Goal: Task Accomplishment & Management: Complete application form

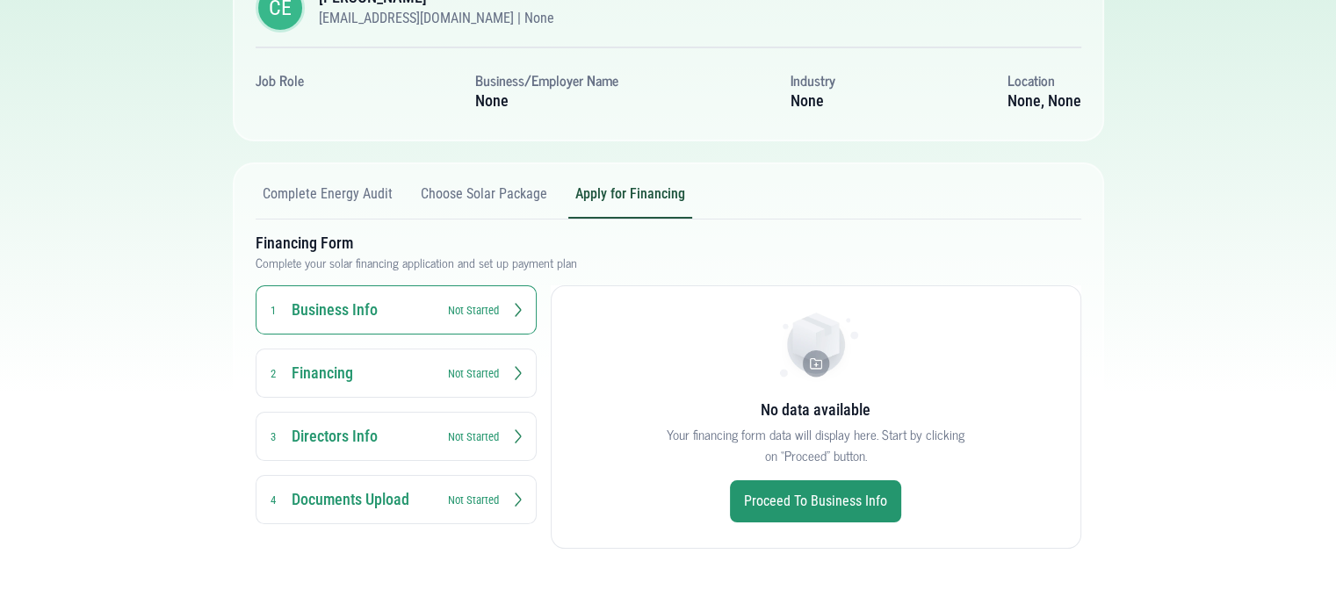
scroll to position [204, 0]
click at [395, 399] on div "Business Info 1 Not Started Financing 2 Not Started Directors Info 3 Not Starte…" at bounding box center [396, 405] width 281 height 239
click at [457, 393] on button "Financing 2 Not Started" at bounding box center [396, 373] width 281 height 49
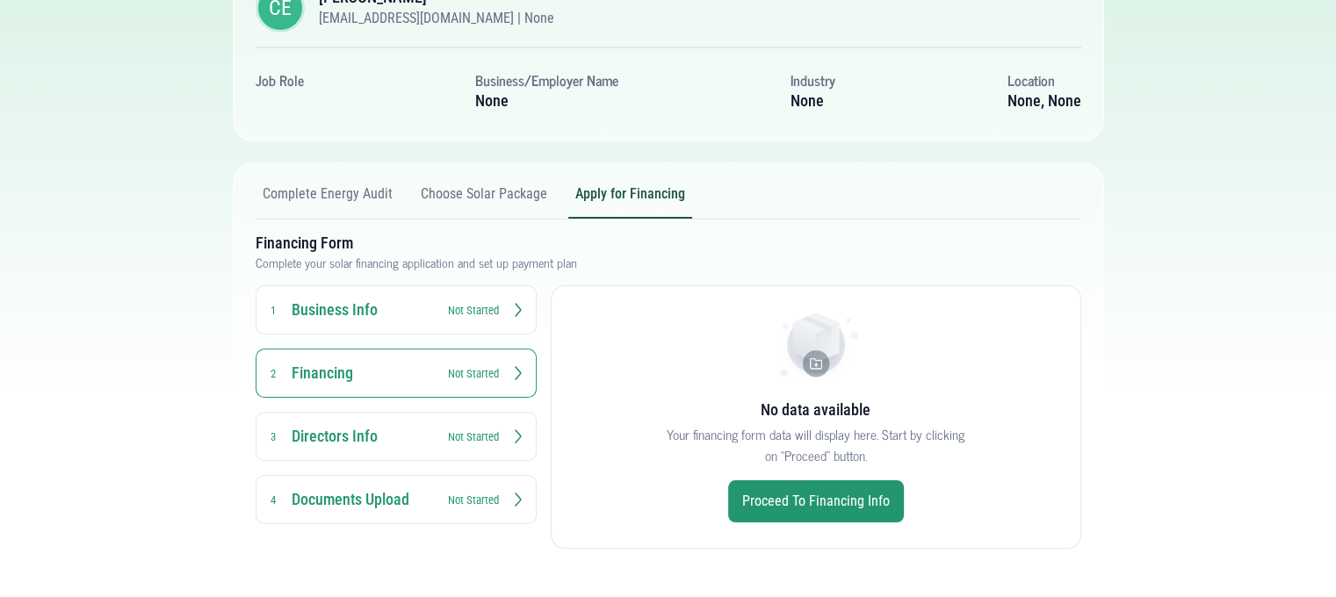
click at [359, 363] on h3 "Financing" at bounding box center [362, 373] width 141 height 21
click at [438, 323] on button "Business Info 1 Not Started" at bounding box center [396, 310] width 281 height 49
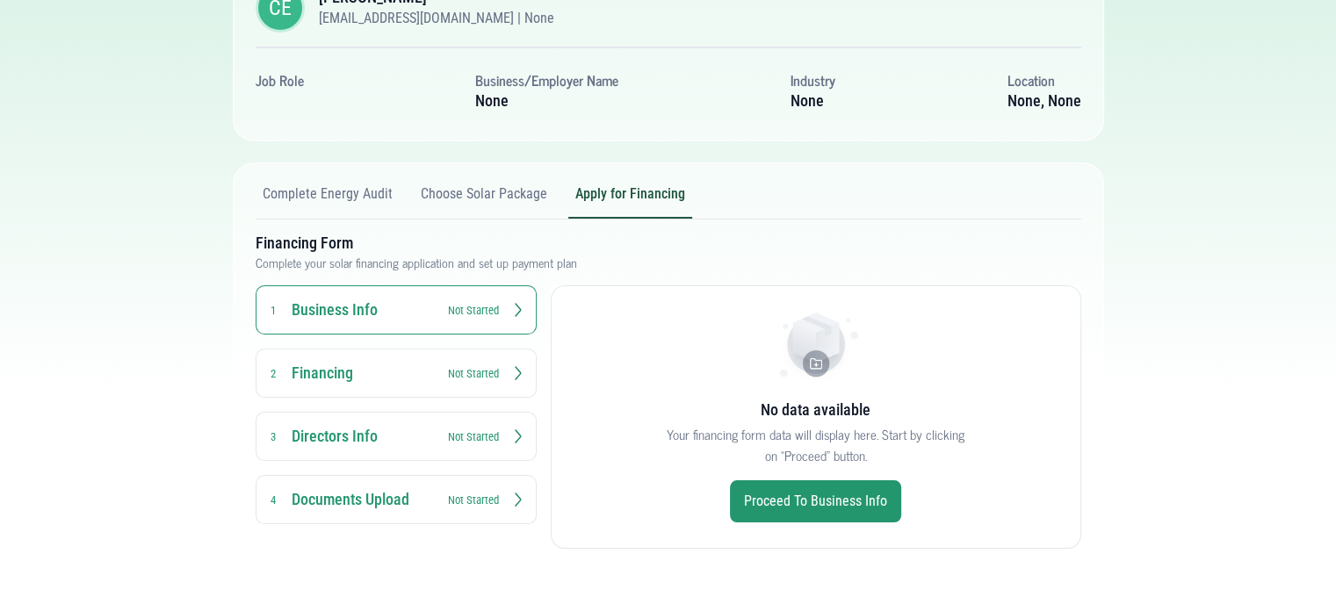
click at [346, 197] on button "Complete Energy Audit" at bounding box center [328, 201] width 144 height 33
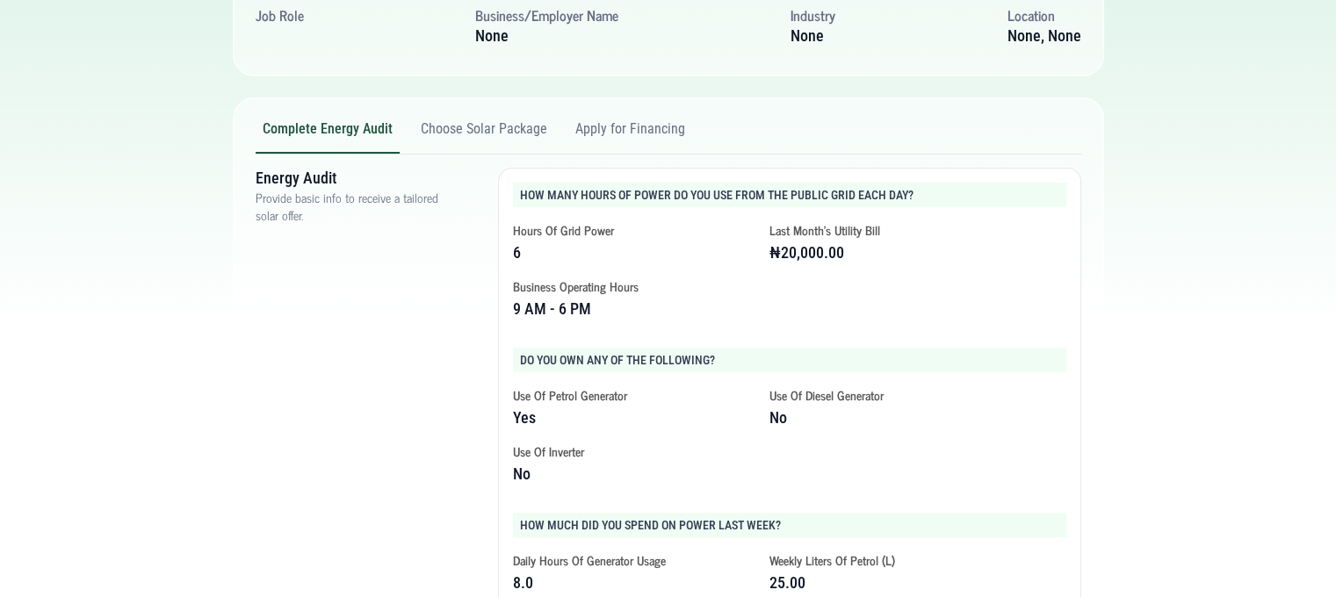
scroll to position [263, 0]
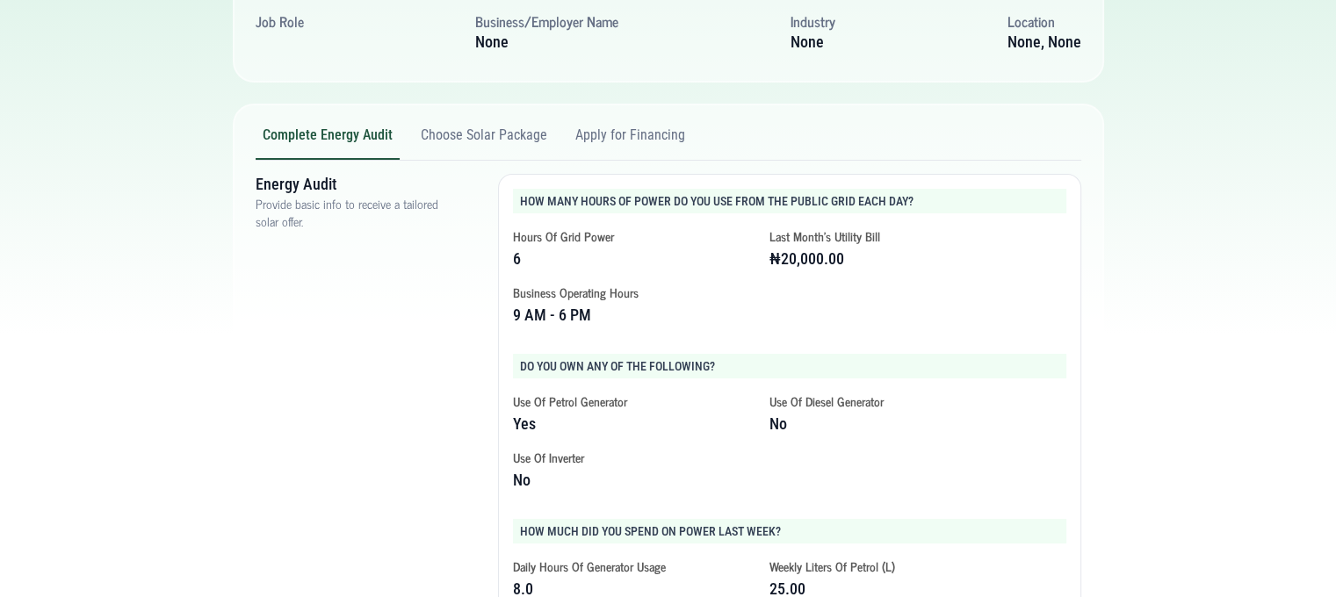
click at [452, 119] on div "Complete Energy Audit Choose Solar Package Apply for Financing Energy Audit Pro…" at bounding box center [669, 524] width 872 height 840
click at [460, 129] on button "Choose Solar Package" at bounding box center [484, 143] width 141 height 33
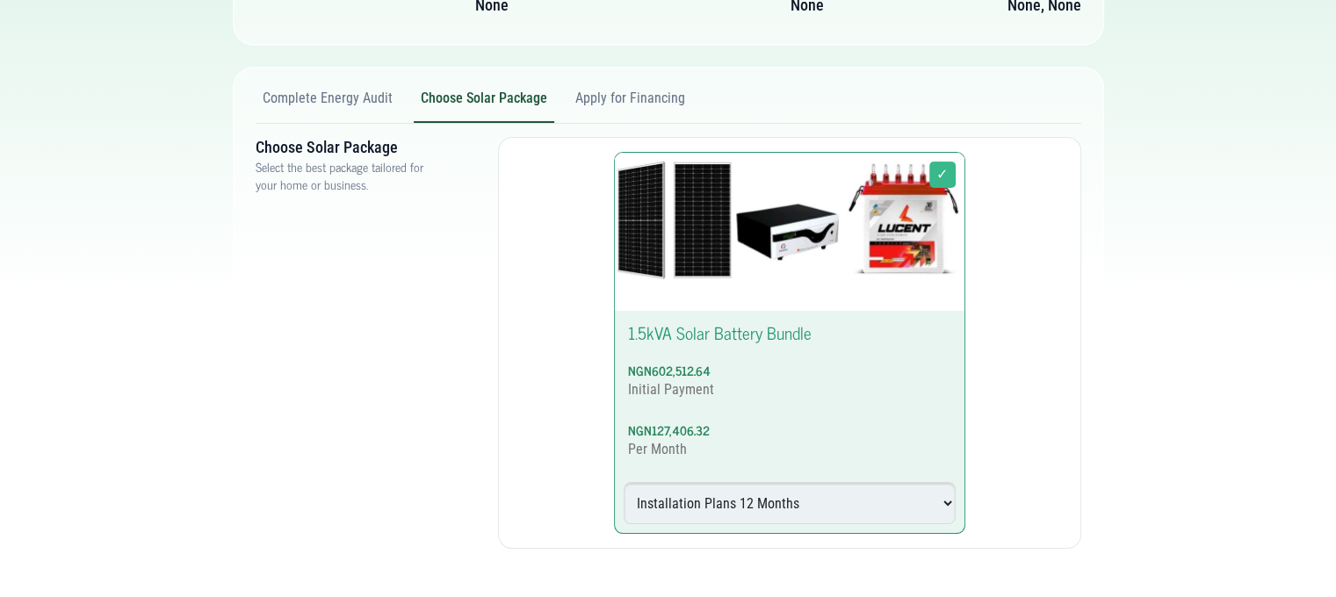
scroll to position [176, 0]
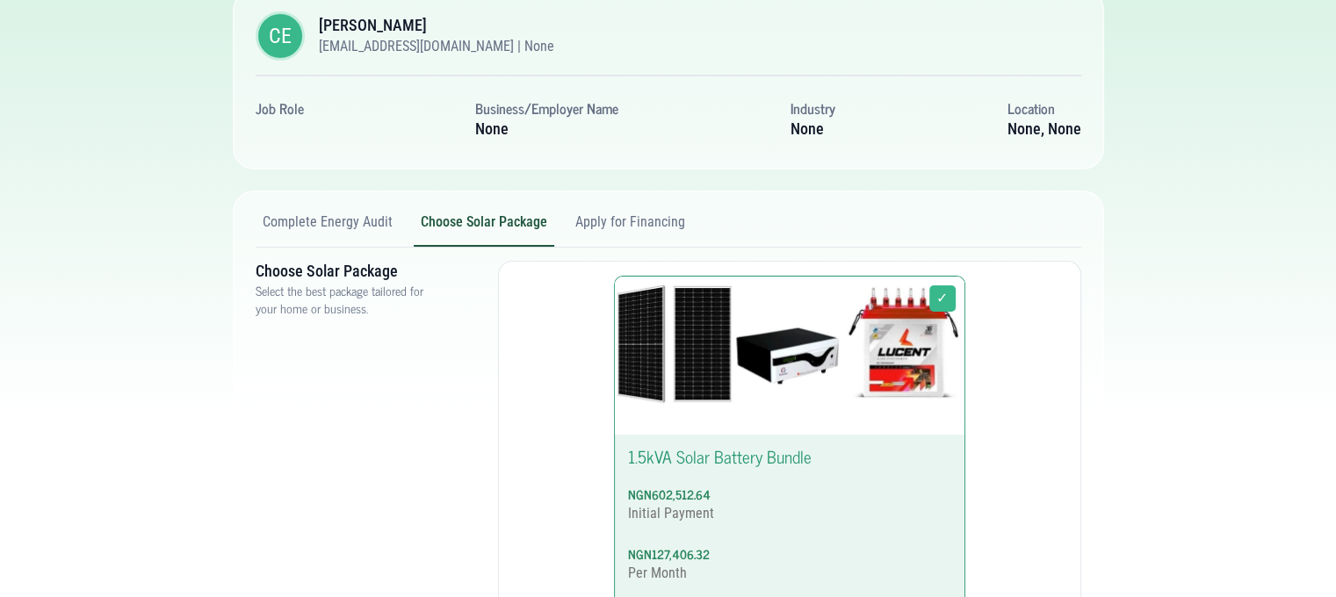
click at [640, 234] on button "Apply for Financing" at bounding box center [630, 230] width 124 height 33
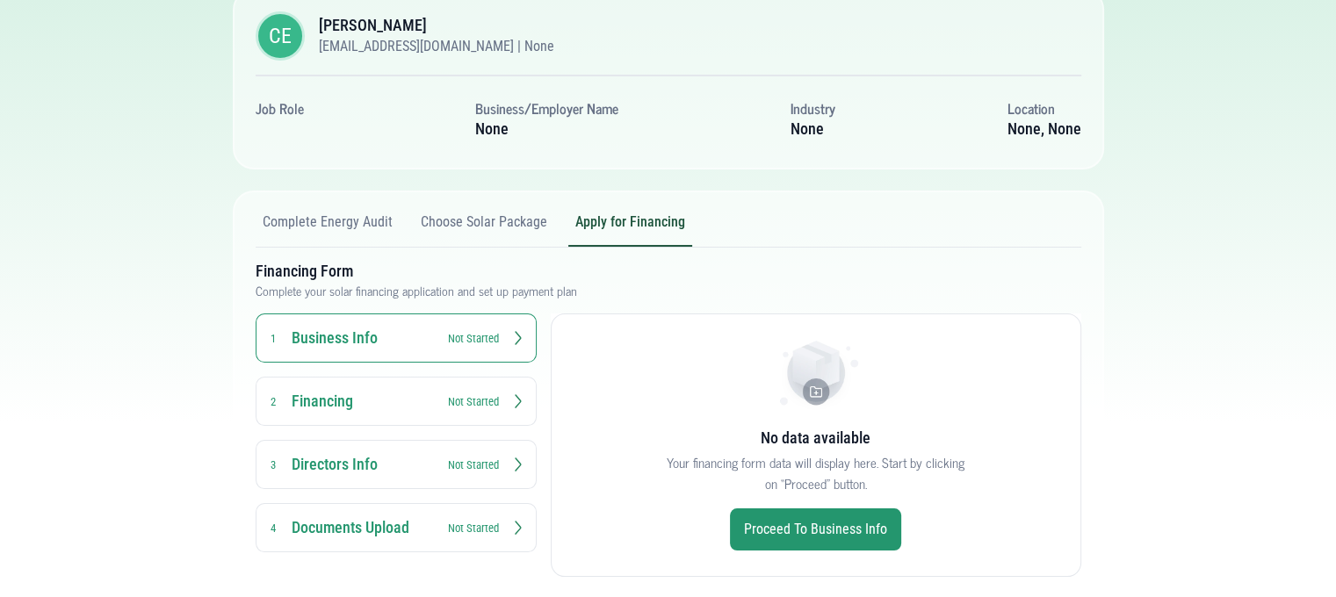
scroll to position [204, 0]
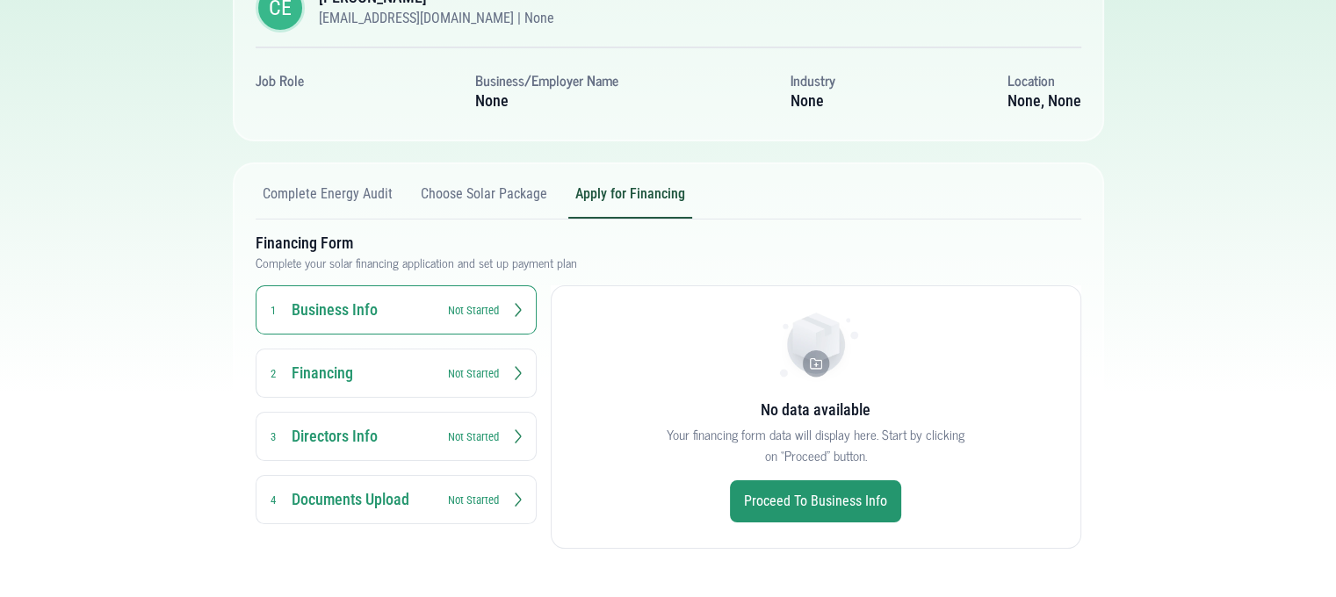
click at [759, 505] on link "Proceed to Business Info" at bounding box center [815, 502] width 171 height 42
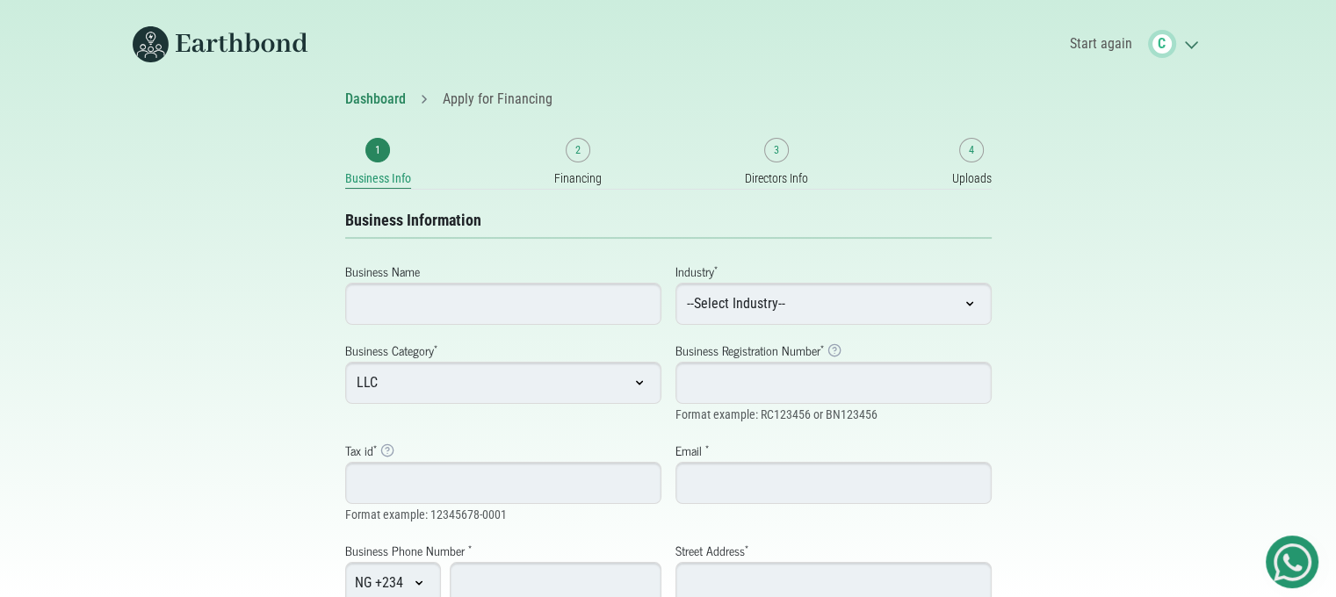
click at [380, 106] on link "Dashboard" at bounding box center [375, 98] width 61 height 17
